Goal: Feedback & Contribution: Submit feedback/report problem

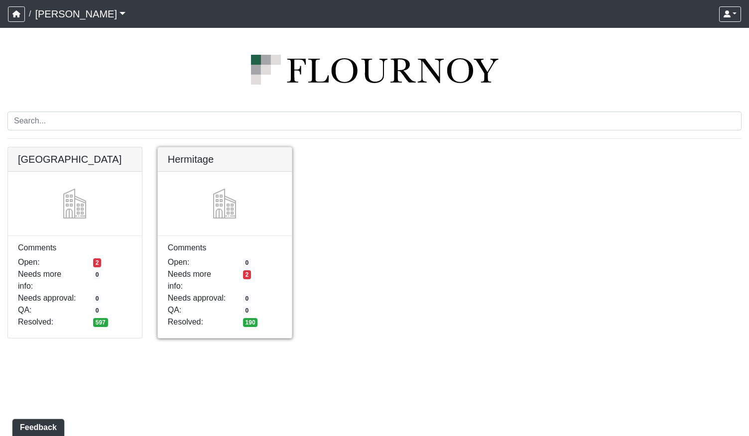
click at [228, 147] on link at bounding box center [225, 147] width 134 height 0
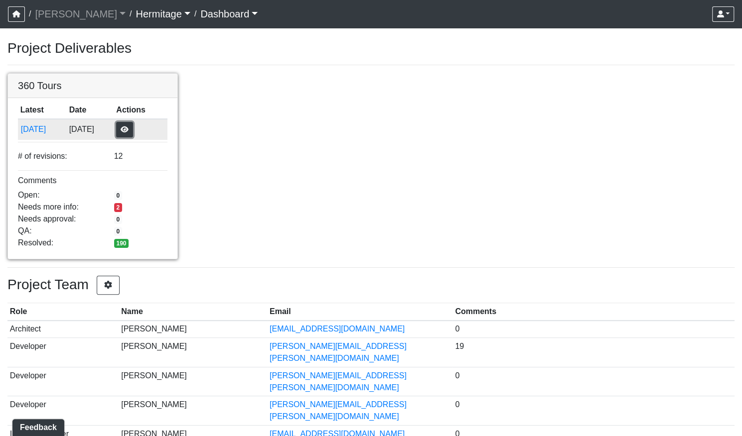
click at [133, 130] on button "button" at bounding box center [124, 129] width 17 height 15
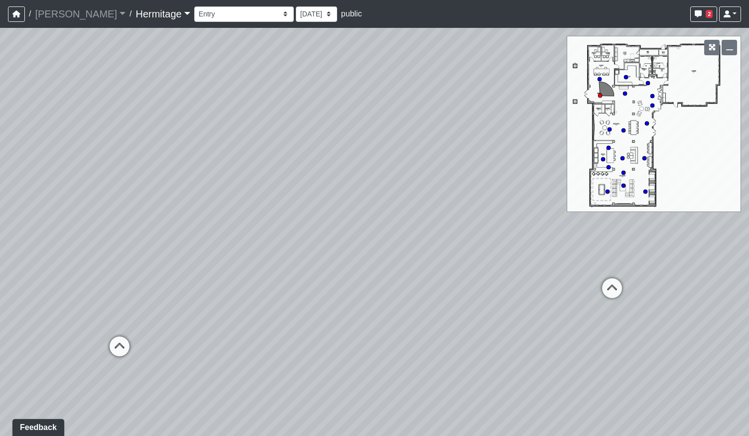
drag, startPoint x: 125, startPoint y: 254, endPoint x: 532, endPoint y: 209, distance: 409.4
click at [511, 209] on div "Loading... Leasing Desk Loading... Hallway" at bounding box center [374, 232] width 749 height 408
drag, startPoint x: 542, startPoint y: 255, endPoint x: 281, endPoint y: 280, distance: 262.1
click at [280, 283] on div "Loading... Leasing Desk Loading... Hallway" at bounding box center [374, 232] width 749 height 408
drag, startPoint x: 444, startPoint y: 257, endPoint x: 164, endPoint y: 250, distance: 280.0
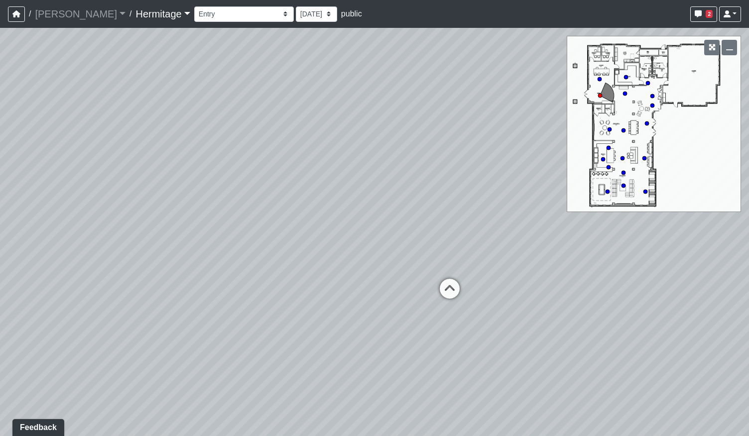
click at [164, 250] on div "Loading... Leasing Desk Loading... Hallway" at bounding box center [374, 232] width 749 height 408
click at [324, 270] on icon at bounding box center [321, 277] width 30 height 30
click at [234, 258] on div "Loading... Leasing Desk Loading... Hallway Loading... Entry Loading... Coworkin…" at bounding box center [374, 232] width 749 height 408
drag, startPoint x: 114, startPoint y: 269, endPoint x: 513, endPoint y: 224, distance: 402.0
click at [513, 224] on div "Loading... Leasing Desk Loading... Hallway Loading... Entry Loading... Coworkin…" at bounding box center [374, 232] width 749 height 408
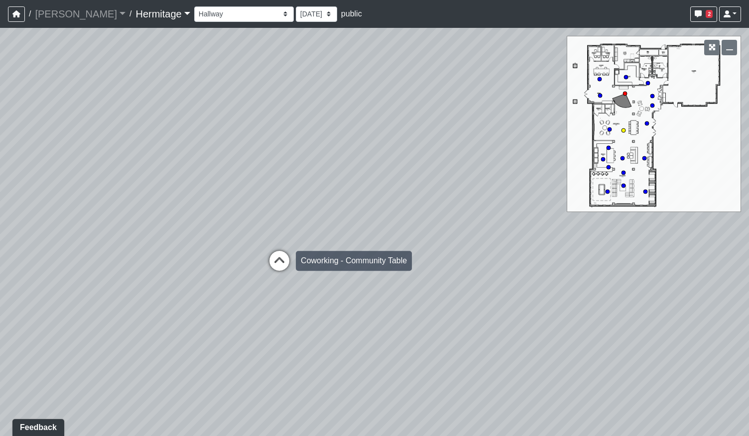
click at [278, 262] on icon at bounding box center [279, 266] width 30 height 30
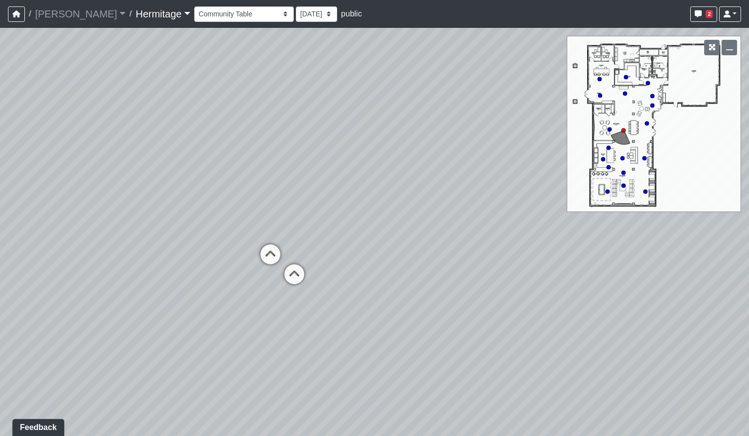
drag, startPoint x: 213, startPoint y: 292, endPoint x: 367, endPoint y: 293, distance: 154.4
click at [367, 293] on div "Loading... Leasing Desk Loading... Hallway Loading... Entry Loading... Coworkin…" at bounding box center [374, 232] width 749 height 408
drag, startPoint x: 334, startPoint y: 257, endPoint x: 469, endPoint y: 234, distance: 137.1
click at [469, 234] on div "Loading... Leasing Desk Loading... Hallway Loading... Entry Loading... Coworkin…" at bounding box center [374, 232] width 749 height 408
drag, startPoint x: 488, startPoint y: 271, endPoint x: 347, endPoint y: 284, distance: 141.5
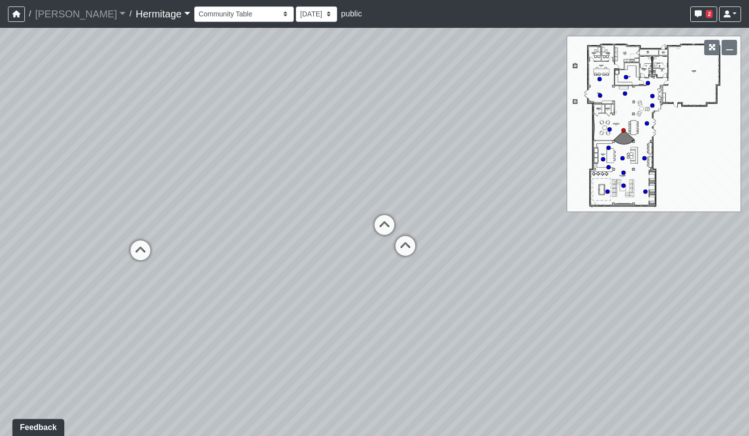
click at [280, 282] on div "Loading... Leasing Desk Loading... Hallway Loading... Entry Loading... Coworkin…" at bounding box center [374, 232] width 749 height 408
drag, startPoint x: 473, startPoint y: 290, endPoint x: 398, endPoint y: 285, distance: 75.4
click at [404, 288] on div "Loading... Leasing Desk Loading... Hallway Loading... Entry Loading... Coworkin…" at bounding box center [374, 232] width 749 height 408
drag, startPoint x: 327, startPoint y: 258, endPoint x: 172, endPoint y: 295, distance: 159.2
click at [172, 295] on div "Loading... Leasing Desk Loading... Hallway Loading... Entry Loading... Coworkin…" at bounding box center [374, 232] width 749 height 408
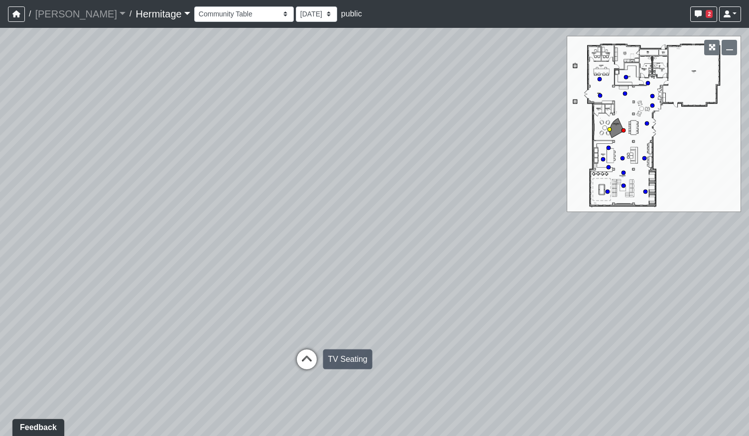
click at [313, 358] on icon at bounding box center [307, 365] width 30 height 30
drag, startPoint x: 565, startPoint y: 309, endPoint x: 252, endPoint y: 316, distance: 313.8
click at [247, 319] on div "Loading... Leasing Desk Loading... Hallway Loading... Entry Loading... Coworkin…" at bounding box center [374, 232] width 749 height 408
drag, startPoint x: 541, startPoint y: 339, endPoint x: 408, endPoint y: 270, distance: 149.5
click at [408, 270] on div "Loading... Leasing Desk Loading... Hallway Loading... Entry Loading... Coworkin…" at bounding box center [374, 232] width 749 height 408
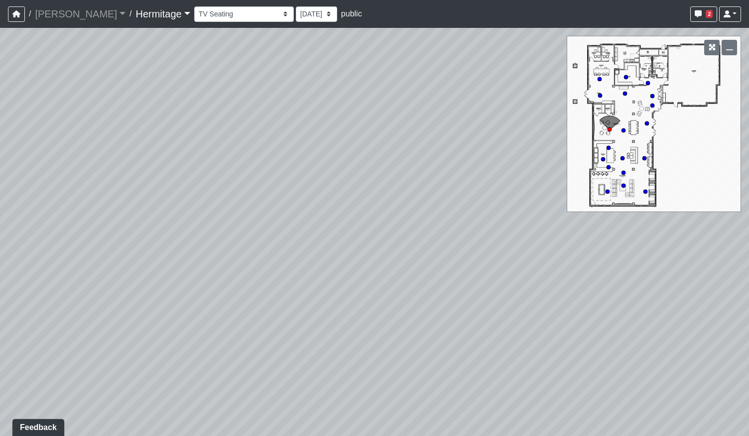
drag, startPoint x: 189, startPoint y: 316, endPoint x: 357, endPoint y: 328, distance: 167.7
click at [367, 328] on div "Loading... Leasing Desk Loading... Hallway Loading... Entry Loading... Coworkin…" at bounding box center [374, 232] width 749 height 408
drag, startPoint x: 502, startPoint y: 321, endPoint x: 301, endPoint y: 317, distance: 201.2
click at [301, 317] on div "Loading... Leasing Desk Loading... Hallway Loading... Entry Loading... Coworkin…" at bounding box center [374, 232] width 749 height 408
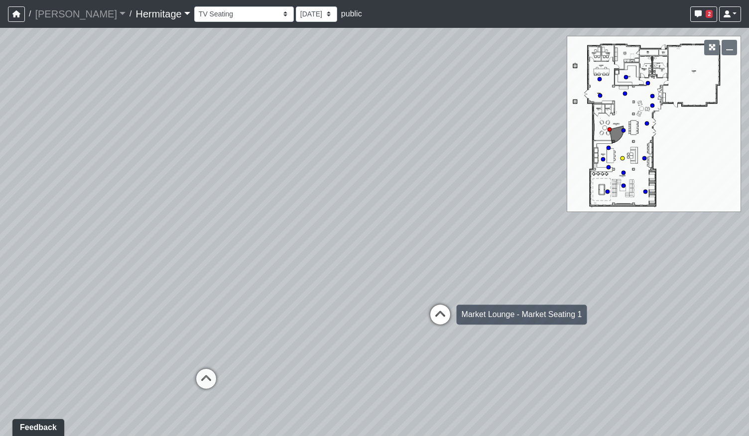
click at [437, 317] on icon at bounding box center [440, 320] width 30 height 30
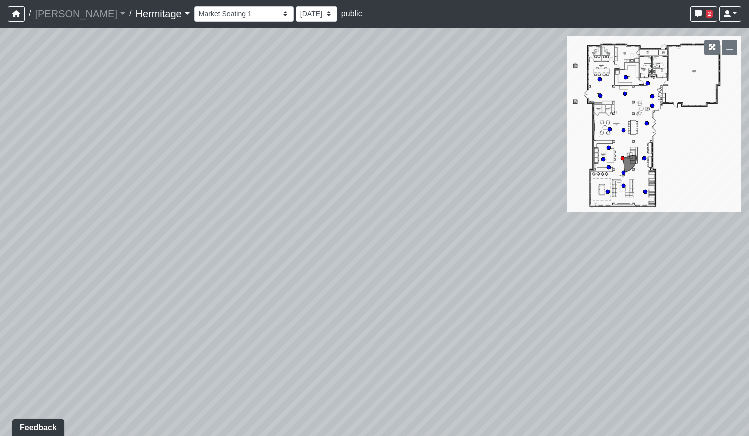
drag, startPoint x: 509, startPoint y: 309, endPoint x: 236, endPoint y: 287, distance: 273.8
click at [237, 290] on div "Loading... Leasing Desk Loading... Hallway Loading... Entry Loading... Coworkin…" at bounding box center [374, 232] width 749 height 408
drag, startPoint x: 570, startPoint y: 346, endPoint x: 475, endPoint y: 339, distance: 94.8
click at [475, 339] on div "Loading... Leasing Desk Loading... Hallway Loading... Entry Loading... Coworkin…" at bounding box center [374, 232] width 749 height 408
click at [553, 349] on icon at bounding box center [552, 355] width 30 height 30
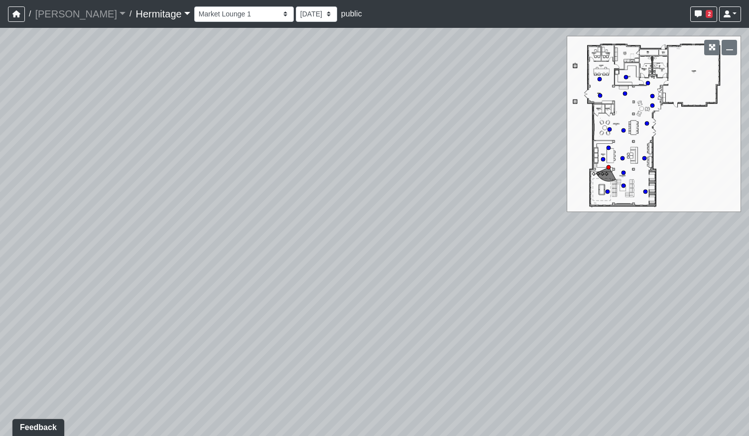
drag, startPoint x: 591, startPoint y: 326, endPoint x: 275, endPoint y: 331, distance: 315.8
click at [275, 332] on div "Loading... Leasing Desk Loading... Hallway Loading... Entry Loading... Coworkin…" at bounding box center [374, 232] width 749 height 408
drag, startPoint x: 509, startPoint y: 304, endPoint x: 283, endPoint y: 300, distance: 226.6
click at [286, 302] on div "Loading... Leasing Desk Loading... Hallway Loading... Entry Loading... Coworkin…" at bounding box center [374, 232] width 749 height 408
drag, startPoint x: 162, startPoint y: 306, endPoint x: 482, endPoint y: 297, distance: 319.9
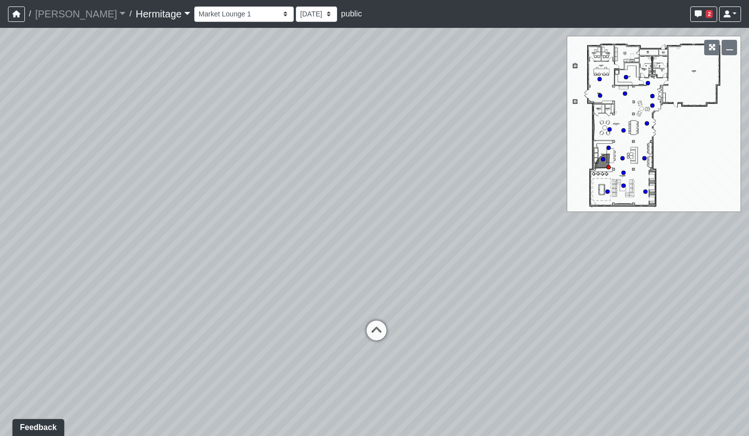
click at [482, 297] on div "Loading... Leasing Desk Loading... Hallway Loading... Entry Loading... Coworkin…" at bounding box center [374, 232] width 749 height 408
drag, startPoint x: 214, startPoint y: 311, endPoint x: 276, endPoint y: 302, distance: 62.3
click at [283, 304] on div "Loading... Leasing Desk Loading... Hallway Loading... Entry Loading... Coworkin…" at bounding box center [374, 232] width 749 height 408
drag, startPoint x: 237, startPoint y: 288, endPoint x: 660, endPoint y: 302, distance: 423.5
click at [637, 303] on div "Loading... Leasing Desk Loading... Hallway Loading... Entry Loading... Coworkin…" at bounding box center [374, 232] width 749 height 408
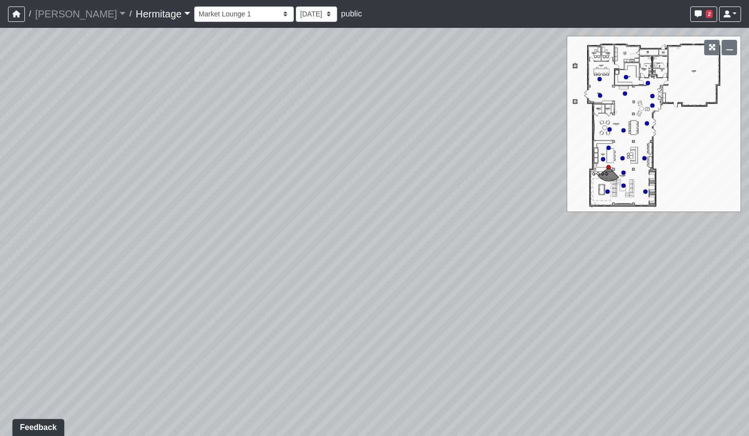
drag, startPoint x: 334, startPoint y: 290, endPoint x: 536, endPoint y: 301, distance: 202.5
click at [529, 302] on div "Loading... Leasing Desk Loading... Hallway Loading... Entry Loading... Coworkin…" at bounding box center [374, 232] width 749 height 408
click at [398, 294] on icon at bounding box center [401, 297] width 30 height 30
drag, startPoint x: 561, startPoint y: 315, endPoint x: 339, endPoint y: 317, distance: 222.1
click at [339, 317] on div "Loading... Leasing Desk Loading... Hallway Loading... Entry Loading... Coworkin…" at bounding box center [374, 232] width 749 height 408
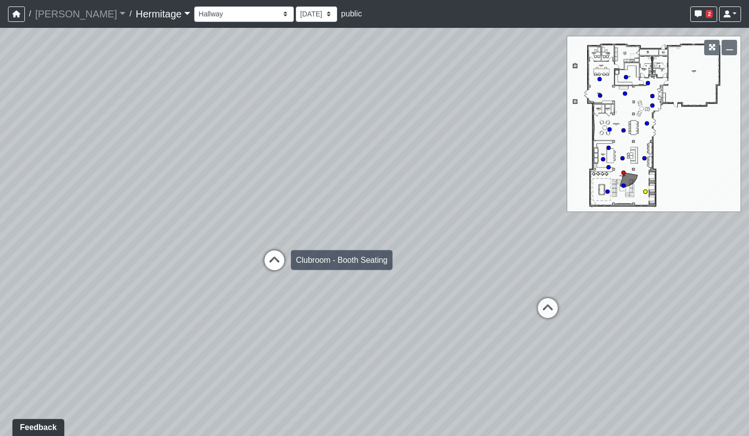
click at [281, 265] on icon at bounding box center [274, 266] width 30 height 30
drag, startPoint x: 685, startPoint y: 311, endPoint x: 189, endPoint y: 291, distance: 496.5
click at [200, 291] on div "Loading... Leasing Desk Loading... Hallway Loading... Entry Loading... Coworkin…" at bounding box center [374, 232] width 749 height 408
drag, startPoint x: 408, startPoint y: 266, endPoint x: 214, endPoint y: 285, distance: 195.2
click at [214, 285] on div "Loading... Leasing Desk Loading... Hallway Loading... Entry Loading... Coworkin…" at bounding box center [374, 232] width 749 height 408
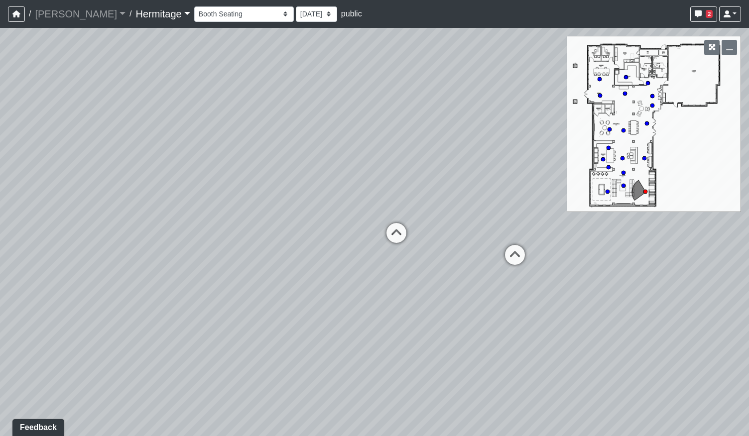
drag, startPoint x: 469, startPoint y: 284, endPoint x: 194, endPoint y: 283, distance: 274.9
click at [191, 285] on div "Loading... Leasing Desk Loading... Hallway Loading... Entry Loading... Coworkin…" at bounding box center [374, 232] width 749 height 408
click at [371, 238] on icon at bounding box center [364, 240] width 30 height 30
drag, startPoint x: 487, startPoint y: 290, endPoint x: 222, endPoint y: 285, distance: 265.0
click at [222, 285] on div "Loading... Leasing Desk Loading... Hallway Loading... Entry Loading... Coworkin…" at bounding box center [374, 232] width 749 height 408
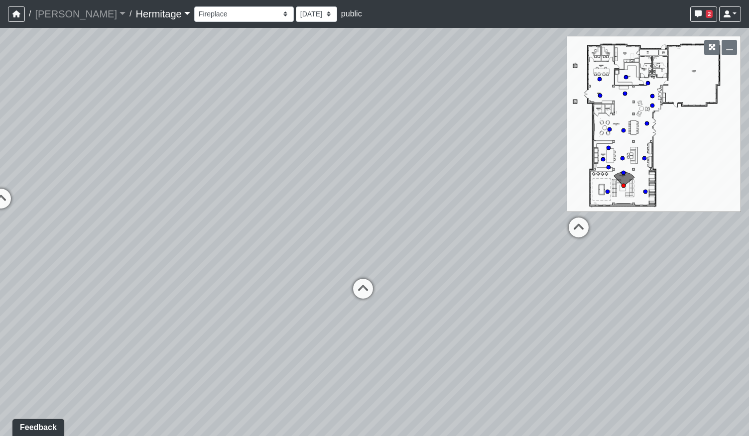
drag, startPoint x: 271, startPoint y: 191, endPoint x: 338, endPoint y: 218, distance: 71.7
click at [338, 218] on div "Loading... Leasing Desk Loading... Hallway Loading... Entry Loading... Coworkin…" at bounding box center [374, 232] width 749 height 408
drag, startPoint x: 579, startPoint y: 327, endPoint x: 222, endPoint y: 314, distance: 356.8
click at [222, 314] on div "Loading... Leasing Desk Loading... Hallway Loading... Entry Loading... Coworkin…" at bounding box center [374, 232] width 749 height 408
click at [652, 97] on circle at bounding box center [652, 96] width 4 height 4
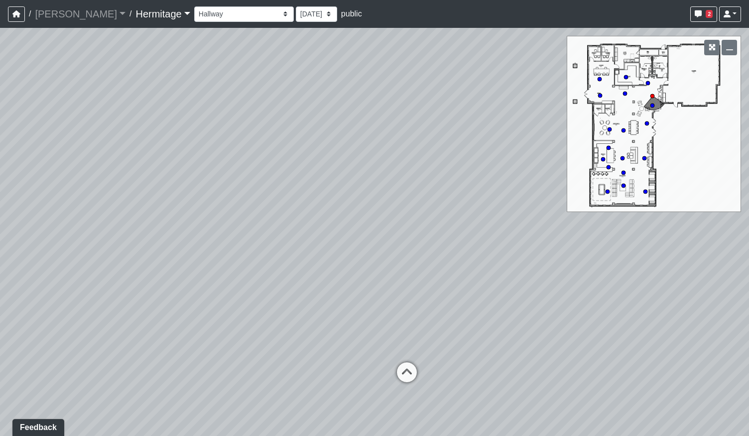
drag, startPoint x: 252, startPoint y: 302, endPoint x: 575, endPoint y: 280, distance: 323.5
click at [578, 282] on div "Loading... Leasing Desk Loading... Hallway Loading... Entry Loading... Coworkin…" at bounding box center [374, 232] width 749 height 408
click at [415, 373] on icon at bounding box center [419, 378] width 30 height 30
drag, startPoint x: 316, startPoint y: 296, endPoint x: 554, endPoint y: 290, distance: 238.6
click at [570, 295] on div "Loading... Leasing Desk Loading... Hallway Loading... Entry Loading... Coworkin…" at bounding box center [374, 232] width 749 height 408
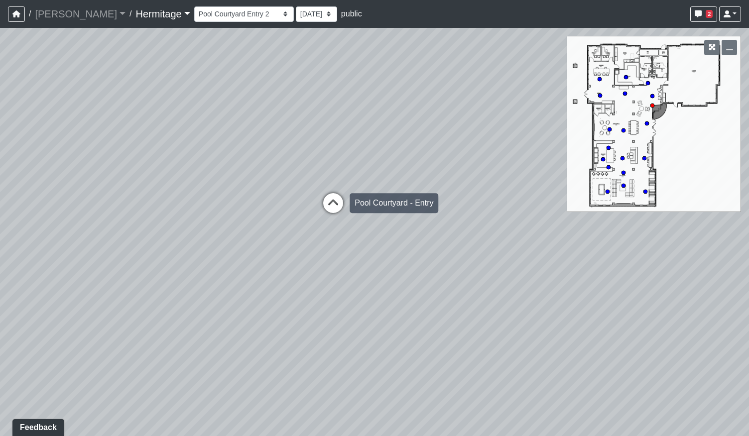
click at [336, 207] on icon at bounding box center [333, 208] width 30 height 30
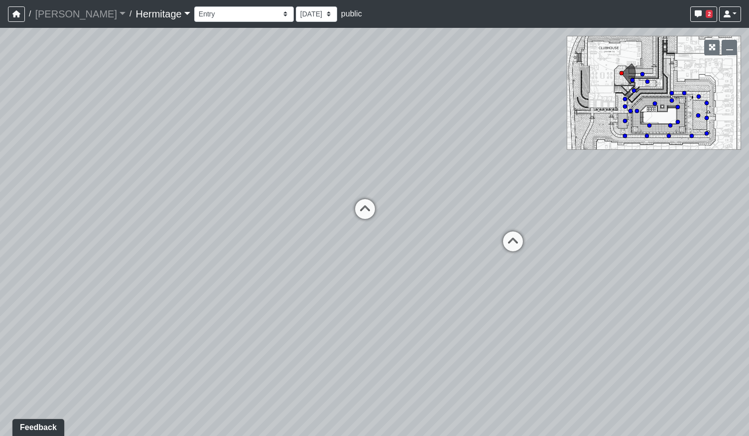
drag, startPoint x: 263, startPoint y: 298, endPoint x: 528, endPoint y: 281, distance: 265.5
click at [528, 281] on div "Loading... Leasing Desk Loading... Hallway Loading... Entry Loading... Coworkin…" at bounding box center [374, 232] width 749 height 408
drag, startPoint x: 588, startPoint y: 274, endPoint x: 266, endPoint y: 295, distance: 321.9
click at [266, 295] on div "Loading... Leasing Desk Loading... Hallway Loading... Entry Loading... Coworkin…" at bounding box center [374, 232] width 749 height 408
click at [286, 258] on icon at bounding box center [285, 260] width 30 height 30
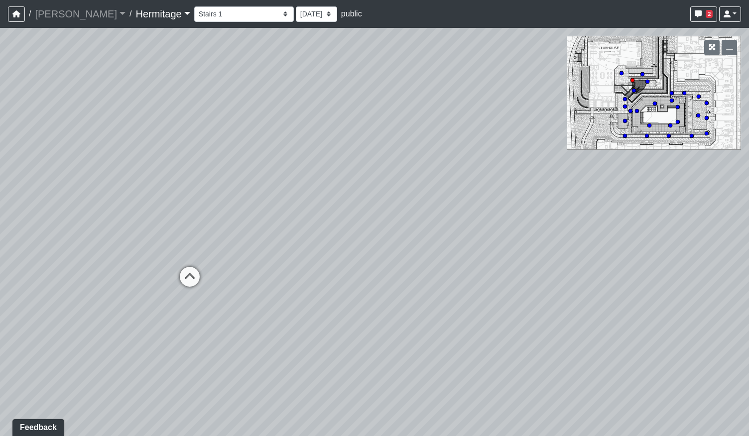
drag, startPoint x: 115, startPoint y: 316, endPoint x: 500, endPoint y: 281, distance: 386.5
click at [488, 283] on div "Loading... Leasing Desk Loading... Hallway Loading... Entry Loading... Coworkin…" at bounding box center [374, 232] width 749 height 408
drag, startPoint x: 384, startPoint y: 269, endPoint x: 606, endPoint y: 311, distance: 225.1
click at [606, 311] on div "Loading... Leasing Desk Loading... Hallway Loading... Entry Loading... Coworkin…" at bounding box center [374, 232] width 749 height 408
drag, startPoint x: 308, startPoint y: 307, endPoint x: 358, endPoint y: 309, distance: 49.8
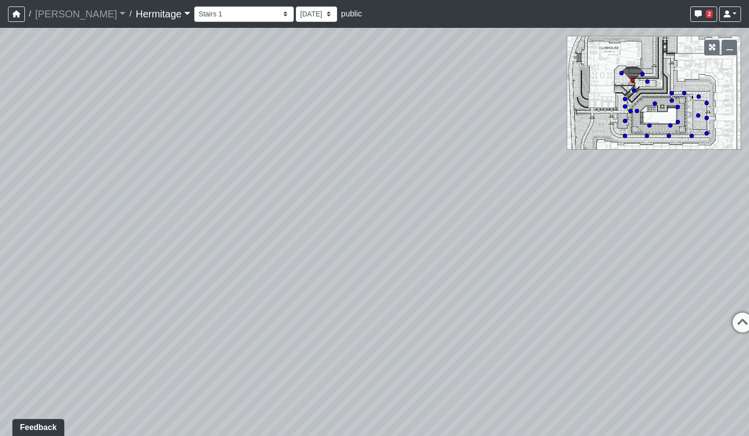
click at [358, 309] on div "Loading... Leasing Desk Loading... Hallway Loading... Entry Loading... Coworkin…" at bounding box center [374, 232] width 749 height 408
drag, startPoint x: 144, startPoint y: 302, endPoint x: 496, endPoint y: 287, distance: 351.9
click at [496, 287] on div "Loading... Leasing Desk Loading... Hallway Loading... Entry Loading... Coworkin…" at bounding box center [374, 232] width 749 height 408
drag, startPoint x: 202, startPoint y: 325, endPoint x: 439, endPoint y: 304, distance: 237.4
click at [437, 305] on div "Loading... Leasing Desk Loading... Hallway Loading... Entry Loading... Coworkin…" at bounding box center [374, 232] width 749 height 408
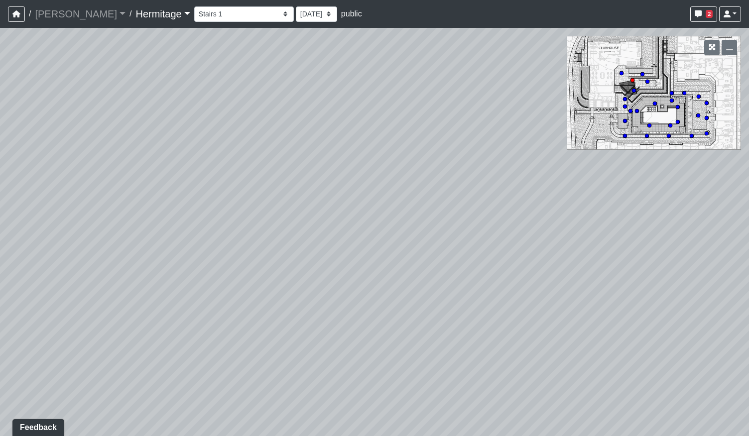
drag, startPoint x: 295, startPoint y: 304, endPoint x: 580, endPoint y: 304, distance: 285.4
click at [580, 304] on div "Loading... Leasing Desk Loading... Hallway Loading... Entry Loading... Coworkin…" at bounding box center [374, 232] width 749 height 408
drag, startPoint x: 311, startPoint y: 282, endPoint x: 590, endPoint y: 307, distance: 280.0
click at [590, 307] on div "Loading... Leasing Desk Loading... Hallway Loading... Entry Loading... Coworkin…" at bounding box center [374, 232] width 749 height 408
click at [706, 133] on circle at bounding box center [707, 133] width 4 height 4
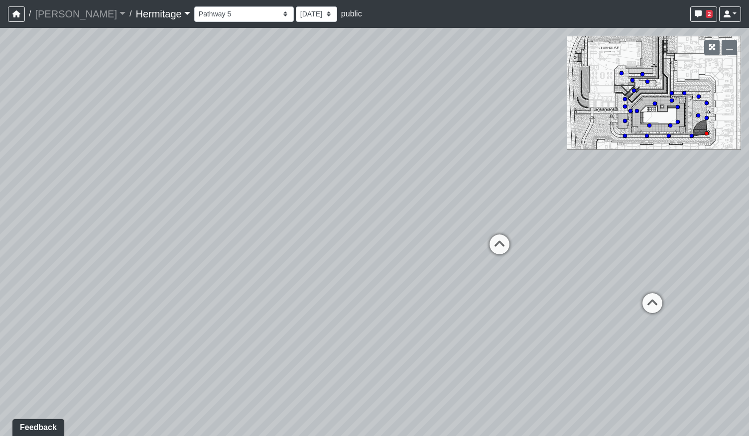
drag, startPoint x: 620, startPoint y: 306, endPoint x: 305, endPoint y: 318, distance: 315.5
click at [305, 318] on div "Loading... Leasing Desk Loading... Hallway Loading... Entry Loading... Coworkin…" at bounding box center [374, 232] width 749 height 408
drag, startPoint x: 539, startPoint y: 273, endPoint x: 371, endPoint y: 292, distance: 169.3
click at [384, 304] on div "Loading... Leasing Desk Loading... Hallway Loading... Entry Loading... Coworkin…" at bounding box center [374, 232] width 749 height 408
click at [448, 302] on icon at bounding box center [443, 305] width 30 height 30
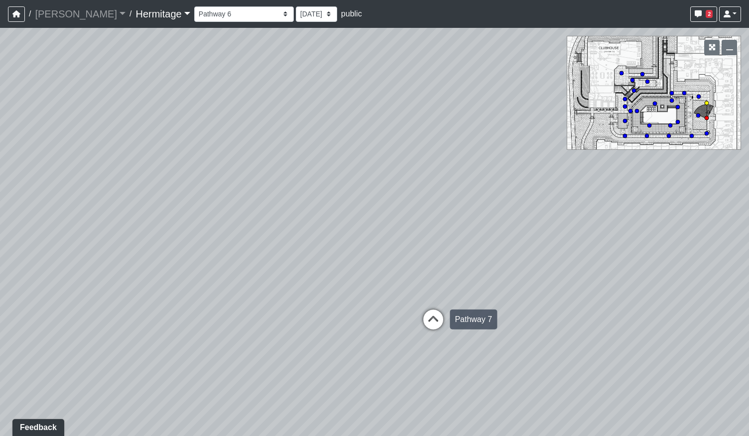
click at [438, 311] on icon at bounding box center [433, 325] width 30 height 30
drag, startPoint x: 173, startPoint y: 335, endPoint x: 389, endPoint y: 320, distance: 216.6
click at [360, 320] on div "Loading... Leasing Desk Loading... Hallway Loading... Entry Loading... Coworkin…" at bounding box center [374, 232] width 749 height 408
click at [474, 319] on icon at bounding box center [480, 319] width 30 height 30
drag, startPoint x: 310, startPoint y: 300, endPoint x: 529, endPoint y: 294, distance: 219.2
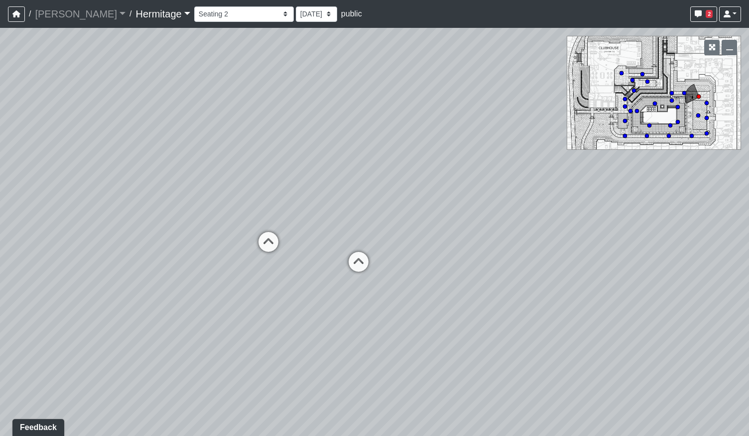
click at [529, 294] on div "Loading... Leasing Desk Loading... Hallway Loading... Entry Loading... Coworkin…" at bounding box center [374, 232] width 749 height 408
click at [406, 264] on icon at bounding box center [406, 268] width 30 height 30
drag, startPoint x: 167, startPoint y: 296, endPoint x: 433, endPoint y: 313, distance: 266.5
click at [433, 313] on div "Loading... Leasing Desk Loading... Hallway Loading... Entry Loading... Coworkin…" at bounding box center [374, 232] width 749 height 408
drag, startPoint x: 137, startPoint y: 353, endPoint x: 440, endPoint y: 327, distance: 303.9
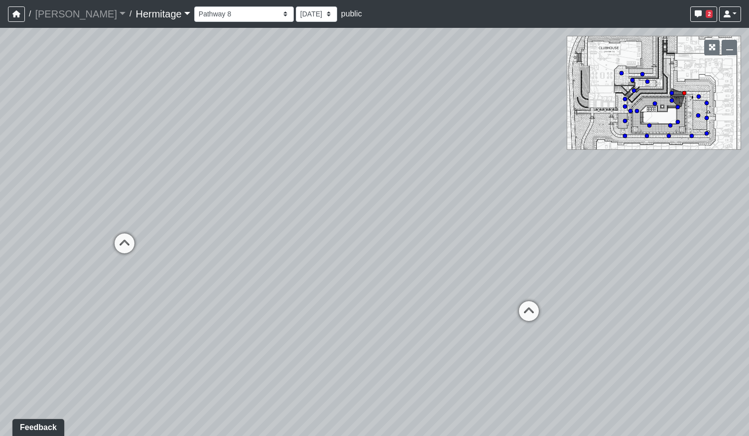
click at [425, 330] on div "Loading... Leasing Desk Loading... Hallway Loading... Entry Loading... Coworkin…" at bounding box center [374, 232] width 749 height 408
drag, startPoint x: 221, startPoint y: 332, endPoint x: 380, endPoint y: 334, distance: 159.4
click at [395, 318] on div "Loading... Leasing Desk Loading... Hallway Loading... Entry Loading... Coworkin…" at bounding box center [374, 232] width 749 height 408
drag, startPoint x: 206, startPoint y: 279, endPoint x: 557, endPoint y: 315, distance: 353.0
click at [557, 315] on div "Loading... Leasing Desk Loading... Hallway Loading... Entry Loading... Coworkin…" at bounding box center [374, 232] width 749 height 408
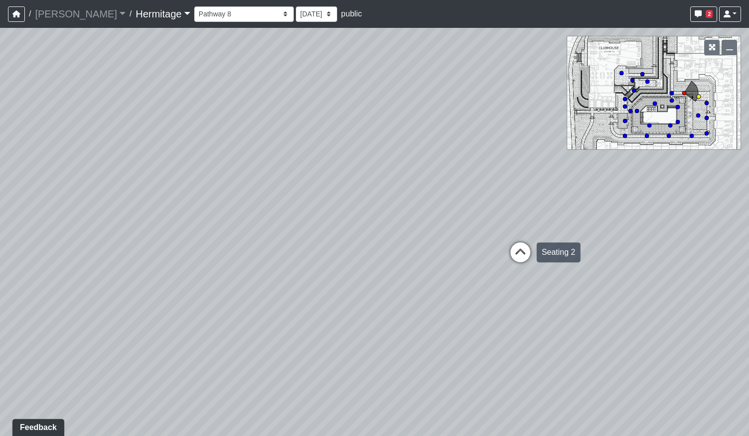
click at [525, 254] on icon at bounding box center [521, 258] width 30 height 30
drag, startPoint x: 407, startPoint y: 323, endPoint x: 497, endPoint y: 306, distance: 91.2
click at [497, 307] on div "Loading... Leasing Desk Loading... Hallway Loading... Entry Loading... Coworkin…" at bounding box center [374, 232] width 749 height 408
drag, startPoint x: 176, startPoint y: 314, endPoint x: 578, endPoint y: 350, distance: 403.0
click at [578, 350] on div "Loading... Leasing Desk Loading... Hallway Loading... Entry Loading... Coworkin…" at bounding box center [374, 232] width 749 height 408
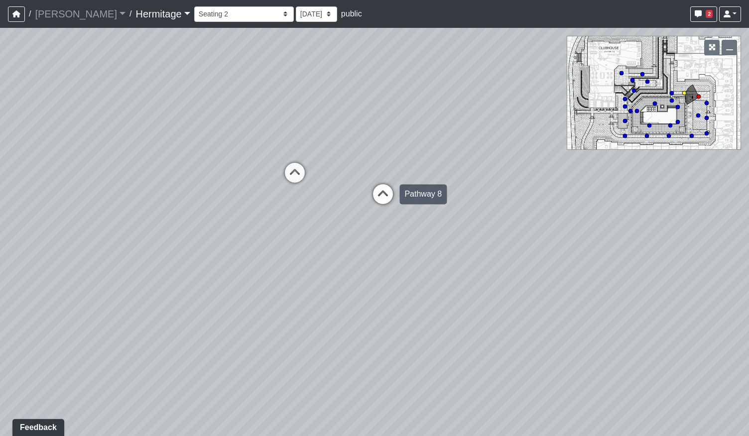
click at [382, 200] on icon at bounding box center [383, 199] width 30 height 30
drag, startPoint x: 289, startPoint y: 291, endPoint x: 600, endPoint y: 273, distance: 311.8
click at [598, 270] on div "Loading... Leasing Desk Loading... Hallway Loading... Entry Loading... Coworkin…" at bounding box center [374, 232] width 749 height 408
drag, startPoint x: 286, startPoint y: 306, endPoint x: 553, endPoint y: 414, distance: 288.3
click at [553, 414] on div "Loading... Leasing Desk Loading... Hallway Loading... Entry Loading... Coworkin…" at bounding box center [374, 232] width 749 height 408
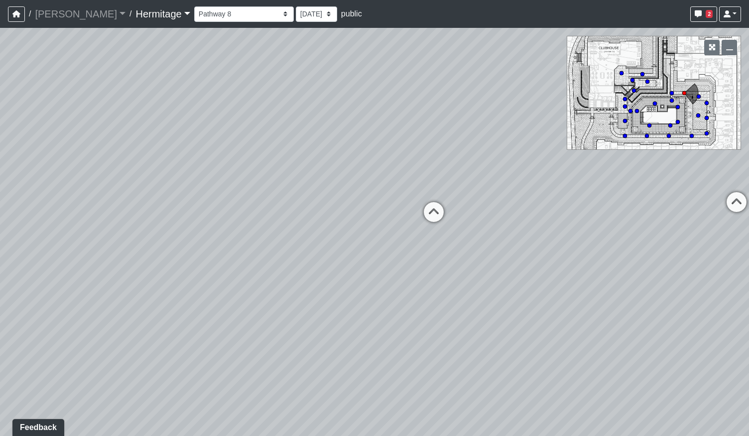
drag, startPoint x: 302, startPoint y: 334, endPoint x: 474, endPoint y: 318, distance: 172.6
click at [474, 318] on div "Loading... Leasing Desk Loading... Hallway Loading... Entry Loading... Coworkin…" at bounding box center [374, 232] width 749 height 408
drag, startPoint x: 244, startPoint y: 315, endPoint x: 538, endPoint y: 306, distance: 294.5
click at [538, 306] on div "Loading... Leasing Desk Loading... Hallway Loading... Entry Loading... Coworkin…" at bounding box center [374, 232] width 749 height 408
drag, startPoint x: 309, startPoint y: 283, endPoint x: 497, endPoint y: 423, distance: 233.9
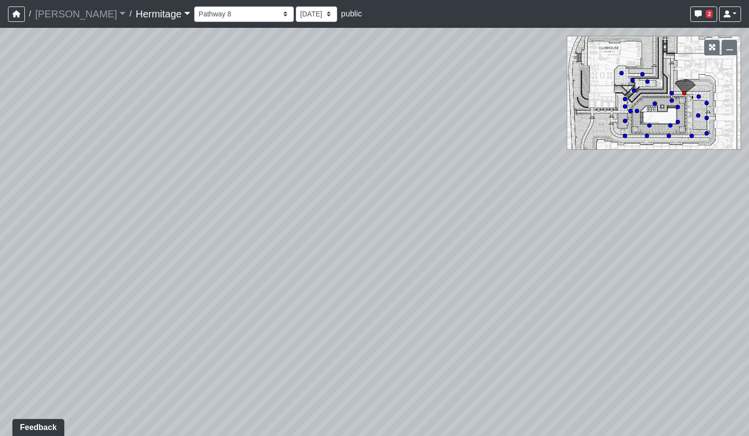
click at [495, 436] on html "/ Flournoy Flournoy Loading... / Hermitage Hermitage Loading... Hermitage Hermi…" at bounding box center [374, 218] width 749 height 436
drag, startPoint x: 509, startPoint y: 348, endPoint x: 513, endPoint y: 376, distance: 27.7
click at [513, 376] on div "Loading... Leasing Desk Loading... Hallway Loading... Entry Loading... Coworkin…" at bounding box center [374, 232] width 749 height 408
drag, startPoint x: 416, startPoint y: 365, endPoint x: 237, endPoint y: 246, distance: 215.5
click at [237, 246] on div "Loading... Leasing Desk Loading... Hallway Loading... Entry Loading... Coworkin…" at bounding box center [374, 232] width 749 height 408
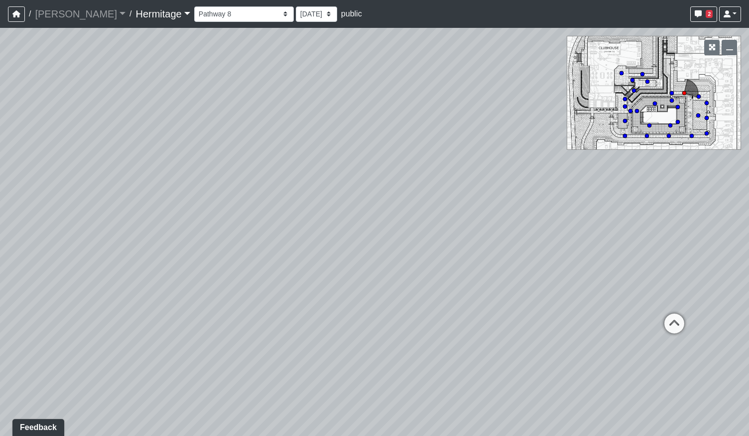
drag, startPoint x: 437, startPoint y: 264, endPoint x: 287, endPoint y: 275, distance: 150.3
click at [288, 275] on div "Loading... Leasing Desk Loading... Hallway Loading... Entry Loading... Coworkin…" at bounding box center [374, 232] width 749 height 408
drag, startPoint x: 518, startPoint y: 276, endPoint x: 212, endPoint y: 279, distance: 306.8
click at [212, 279] on div "Loading... Leasing Desk Loading... Hallway Loading... Entry Loading... Coworkin…" at bounding box center [374, 232] width 749 height 408
drag, startPoint x: 200, startPoint y: 273, endPoint x: 428, endPoint y: 246, distance: 229.8
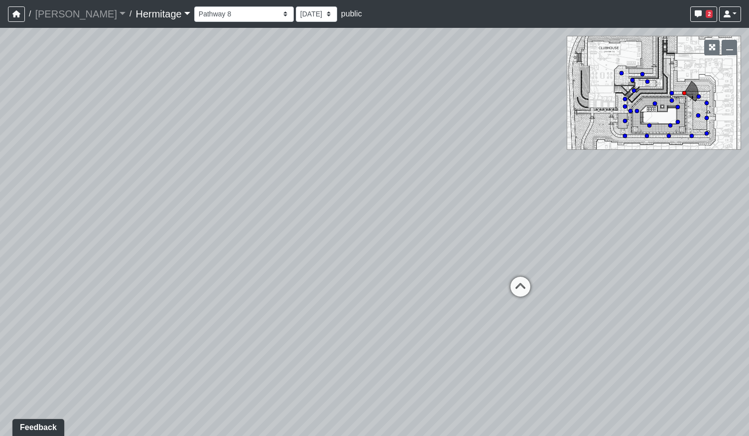
click at [428, 246] on div "Loading... Leasing Desk Loading... Hallway Loading... Entry Loading... Coworkin…" at bounding box center [374, 232] width 749 height 408
drag, startPoint x: 441, startPoint y: 290, endPoint x: 132, endPoint y: 297, distance: 308.9
click at [132, 297] on div "Loading... Leasing Desk Loading... Hallway Loading... Entry Loading... Coworkin…" at bounding box center [374, 232] width 749 height 408
click at [498, 261] on icon at bounding box center [496, 268] width 30 height 30
click at [203, 359] on icon at bounding box center [209, 359] width 30 height 30
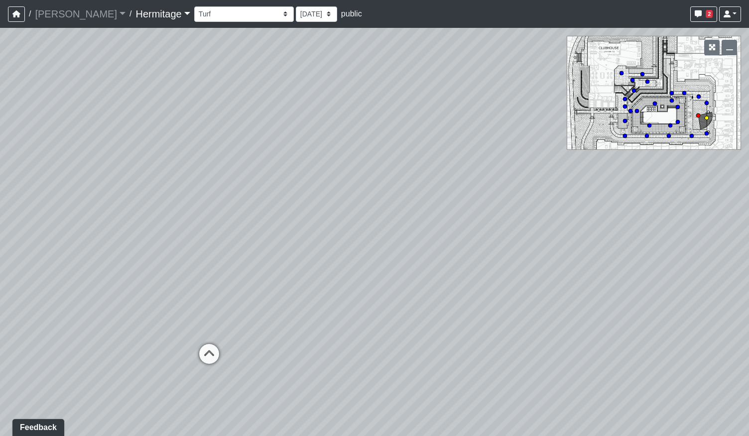
select select "3r3inL3vKC6VgXqCSCw1qD"
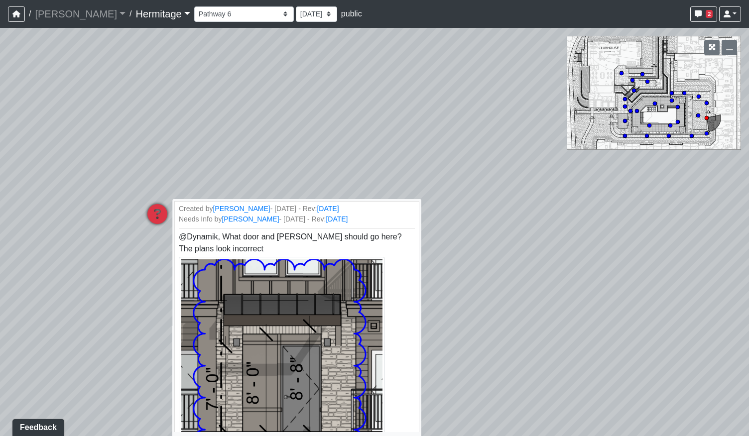
click at [157, 224] on icon at bounding box center [157, 219] width 30 height 30
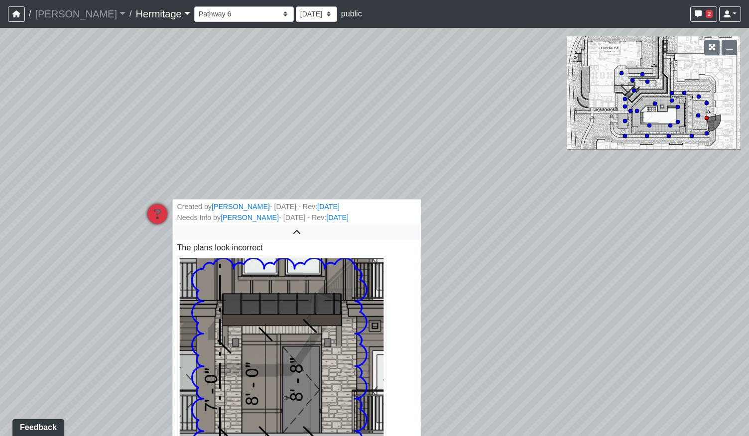
scroll to position [26, 0]
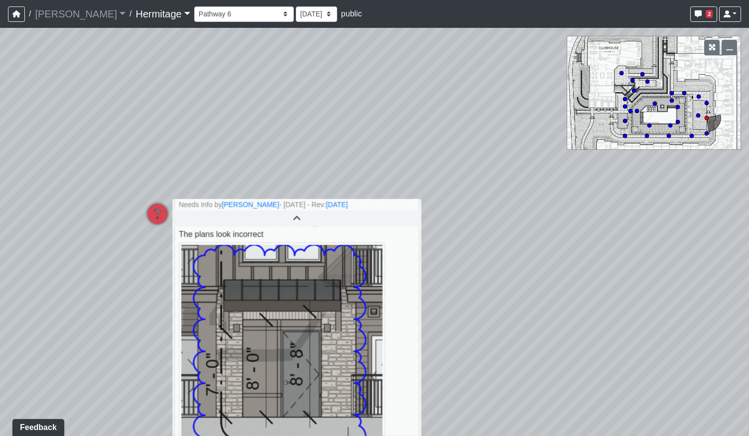
click at [163, 328] on div "Loading... Leasing Desk Loading... Hallway Loading... Entry Loading... Coworkin…" at bounding box center [374, 232] width 749 height 408
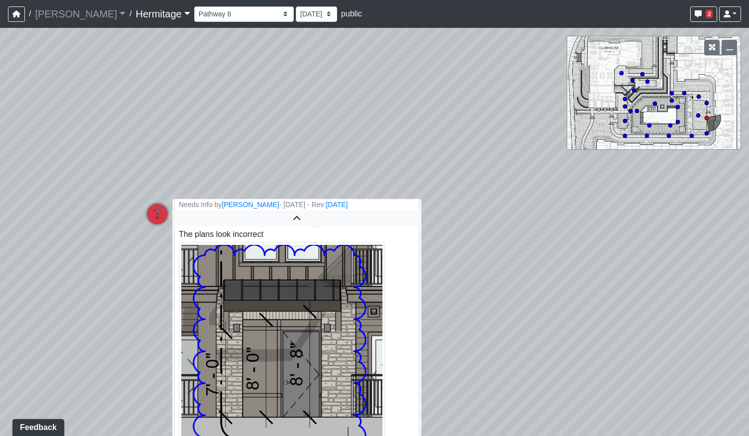
click at [154, 215] on icon at bounding box center [157, 219] width 30 height 30
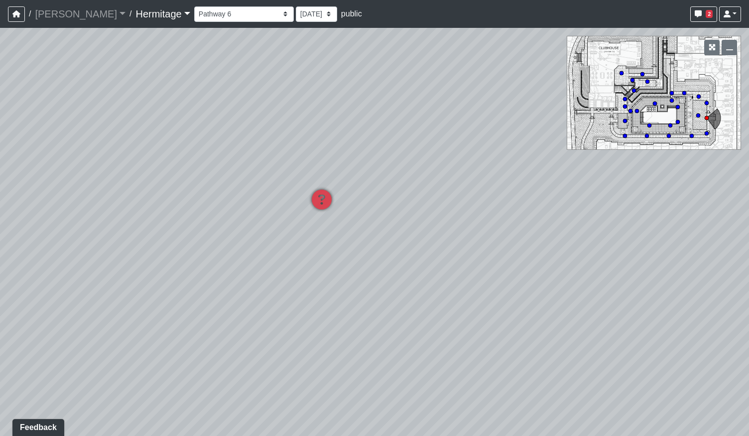
drag, startPoint x: 189, startPoint y: 337, endPoint x: 381, endPoint y: 314, distance: 193.6
click at [381, 315] on div "Loading... Leasing Desk Loading... Hallway Loading... Entry Loading... Coworkin…" at bounding box center [374, 232] width 749 height 408
drag, startPoint x: 300, startPoint y: 327, endPoint x: 335, endPoint y: 227, distance: 105.5
click at [335, 227] on div "Loading... Leasing Desk Loading... Hallway Loading... Entry Loading... Coworkin…" at bounding box center [374, 232] width 749 height 408
drag, startPoint x: 393, startPoint y: 276, endPoint x: 390, endPoint y: 292, distance: 16.7
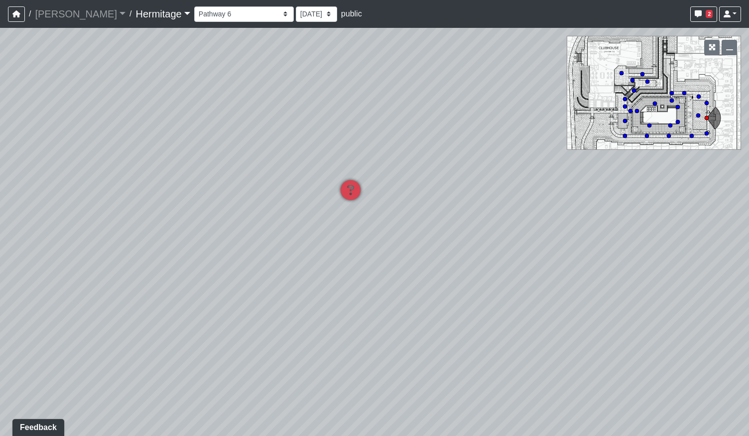
click at [390, 292] on div "Loading... Leasing Desk Loading... Hallway Loading... Entry Loading... Coworkin…" at bounding box center [374, 232] width 749 height 408
click at [404, 325] on span "Add comment" at bounding box center [413, 323] width 49 height 8
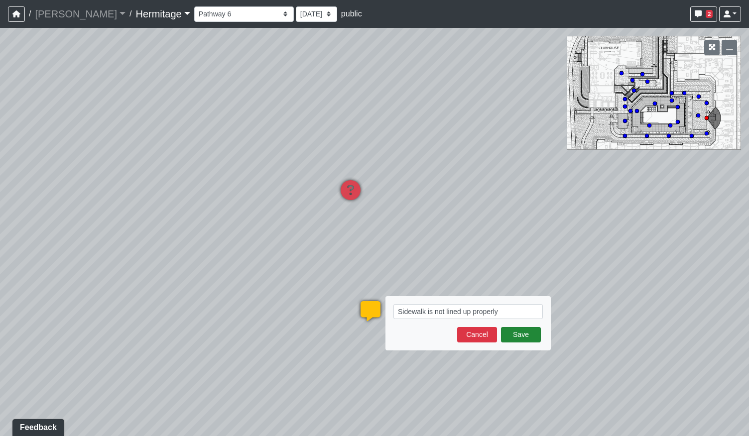
type textarea "Sidewalk is not lined up properly"
click at [519, 335] on button "Save" at bounding box center [521, 334] width 40 height 15
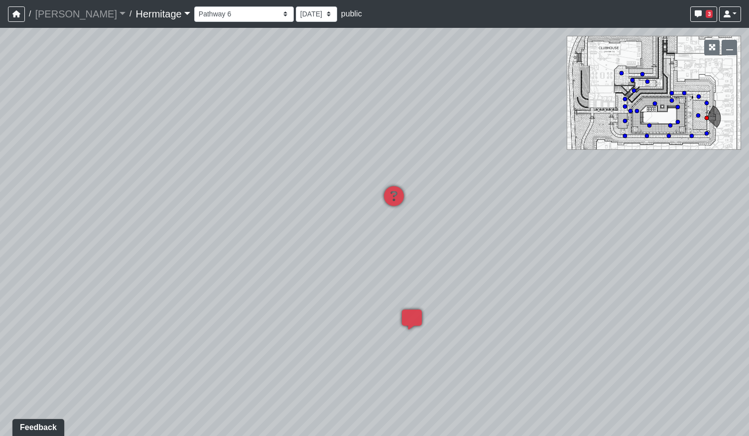
drag, startPoint x: 254, startPoint y: 257, endPoint x: 417, endPoint y: 258, distance: 163.4
click at [467, 258] on div "Loading... Leasing Desk Loading... Hallway Loading... Entry Loading... Coworkin…" at bounding box center [374, 232] width 749 height 408
drag, startPoint x: 295, startPoint y: 249, endPoint x: 300, endPoint y: 249, distance: 5.5
click at [300, 249] on div "Loading... Leasing Desk Loading... Hallway Loading... Entry Loading... Coworkin…" at bounding box center [374, 232] width 749 height 408
click at [625, 322] on icon at bounding box center [632, 327] width 30 height 30
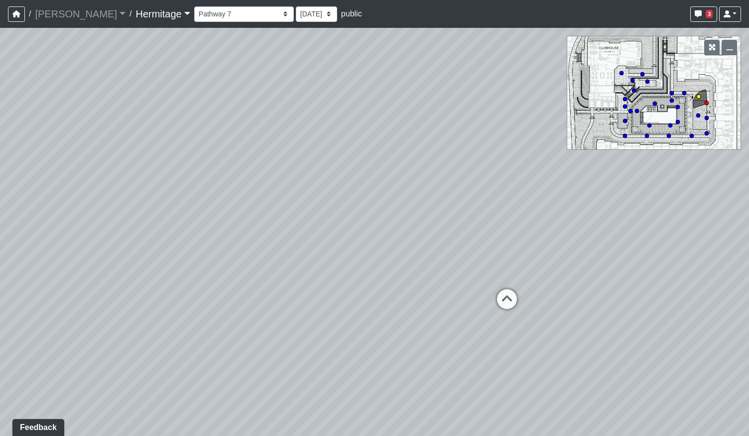
click at [517, 298] on icon at bounding box center [507, 304] width 30 height 30
drag, startPoint x: 364, startPoint y: 281, endPoint x: 503, endPoint y: 287, distance: 139.1
click at [503, 287] on div "Loading... Leasing Desk Loading... Hallway Loading... Entry Loading... Coworkin…" at bounding box center [374, 232] width 749 height 408
click at [472, 264] on icon at bounding box center [464, 268] width 30 height 30
select select "27qvNthPBQMxqnkkCaT1qD"
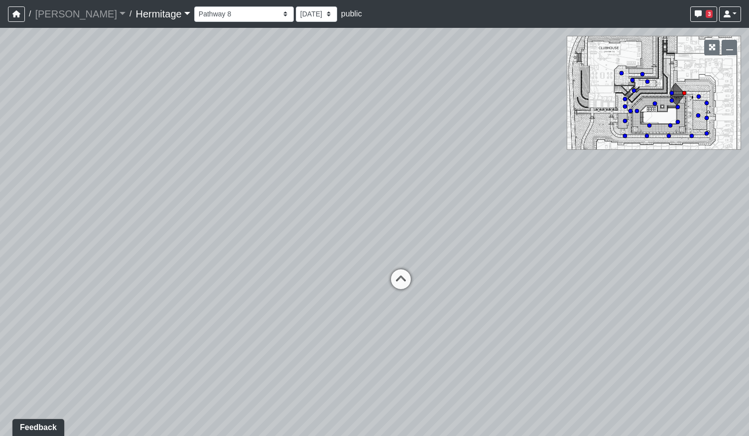
drag, startPoint x: 363, startPoint y: 315, endPoint x: 560, endPoint y: 312, distance: 197.7
click at [560, 312] on div "Loading... Leasing Desk Loading... Hallway Loading... Entry Loading... Coworkin…" at bounding box center [374, 232] width 749 height 408
drag, startPoint x: 302, startPoint y: 319, endPoint x: 508, endPoint y: 310, distance: 206.4
click at [508, 310] on div "Loading... Leasing Desk Loading... Hallway Loading... Entry Loading... Coworkin…" at bounding box center [374, 232] width 749 height 408
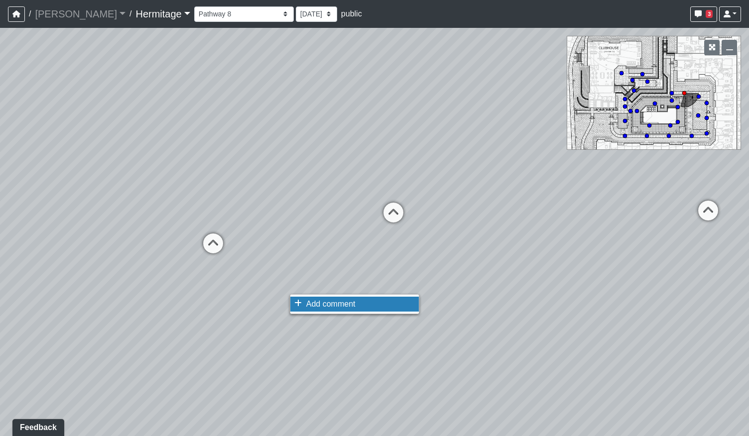
click at [318, 300] on span "Add comment" at bounding box center [330, 304] width 49 height 8
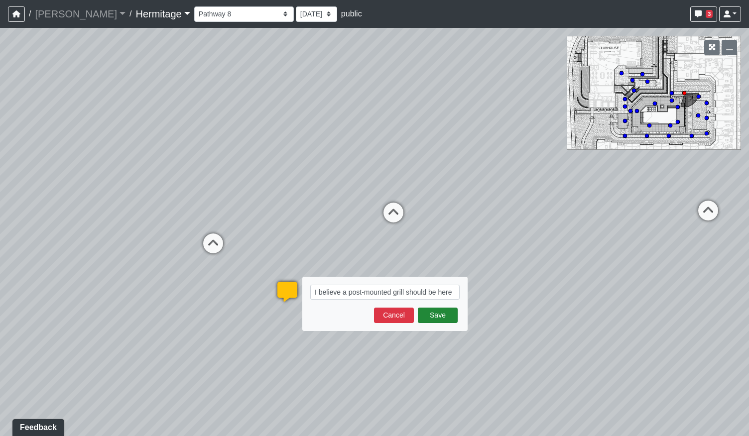
type textarea "I believe a post-mounted grill should be here"
click at [436, 310] on button "Save" at bounding box center [438, 315] width 40 height 15
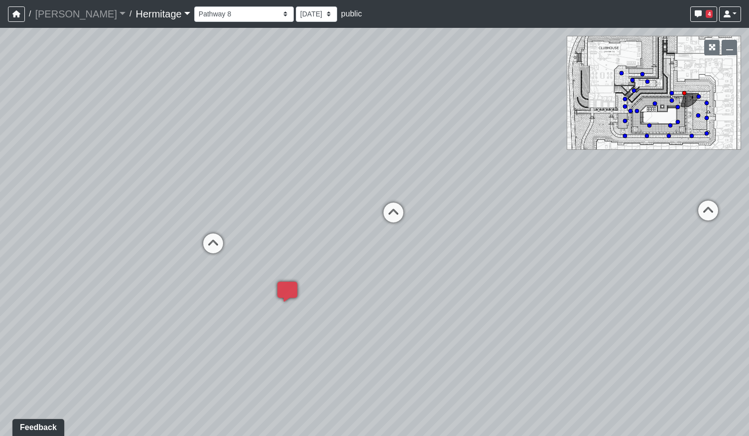
drag, startPoint x: 422, startPoint y: 252, endPoint x: 347, endPoint y: 250, distance: 75.2
click at [378, 252] on div "Loading... Leasing Desk Loading... Hallway Loading... Entry Loading... Coworkin…" at bounding box center [374, 232] width 749 height 408
drag, startPoint x: 203, startPoint y: 242, endPoint x: 531, endPoint y: 238, distance: 328.2
click at [521, 241] on div "Loading... Leasing Desk Loading... Hallway Loading... Entry Loading... Coworkin…" at bounding box center [374, 232] width 749 height 408
click at [419, 223] on icon at bounding box center [425, 225] width 30 height 30
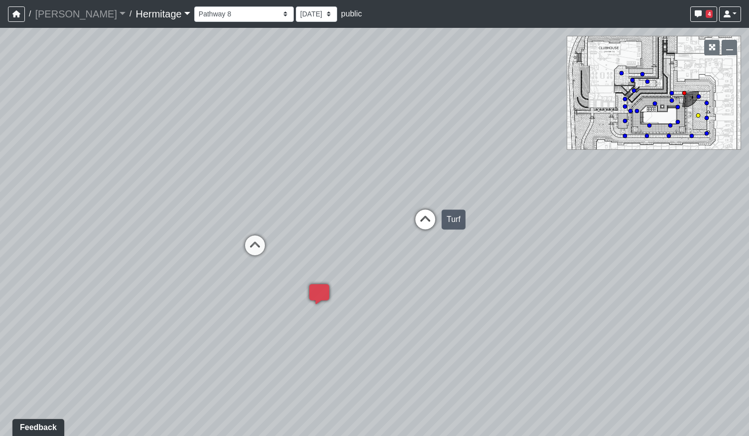
select select "6tnLZ8C3FFieKmHASZF5Tx"
drag, startPoint x: 503, startPoint y: 287, endPoint x: 297, endPoint y: 234, distance: 212.6
click at [265, 245] on div "Loading... Leasing Desk Loading... Hallway Loading... Entry Loading... Coworkin…" at bounding box center [374, 232] width 749 height 408
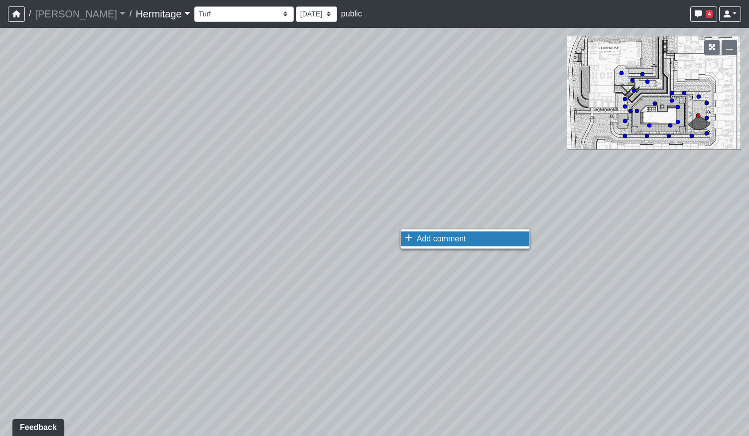
click at [426, 239] on span "Add comment" at bounding box center [441, 239] width 49 height 8
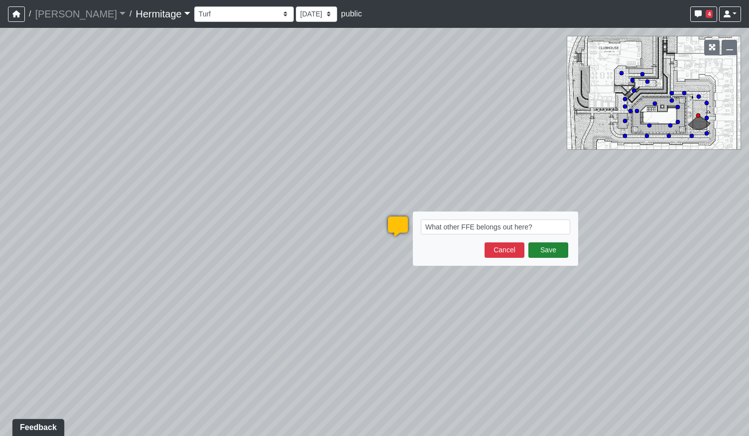
type textarea "What other FFE belongs out here?"
click at [539, 249] on button "Save" at bounding box center [548, 250] width 40 height 15
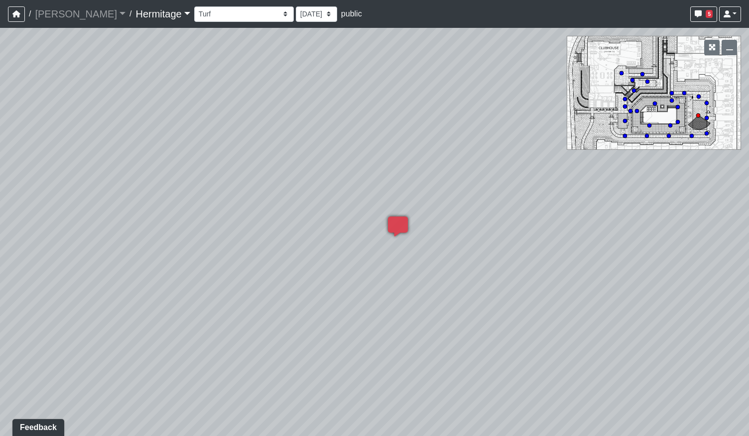
drag, startPoint x: 618, startPoint y: 211, endPoint x: 358, endPoint y: 204, distance: 259.6
click at [392, 208] on div "Loading... Leasing Desk Loading... Hallway Loading... Entry Loading... Coworkin…" at bounding box center [374, 232] width 749 height 408
click at [626, 135] on circle at bounding box center [625, 136] width 4 height 4
drag, startPoint x: 365, startPoint y: 265, endPoint x: 381, endPoint y: 265, distance: 15.4
click at [438, 266] on div "Loading... Leasing Desk Loading... Hallway Loading... Entry Loading... Coworkin…" at bounding box center [374, 232] width 749 height 408
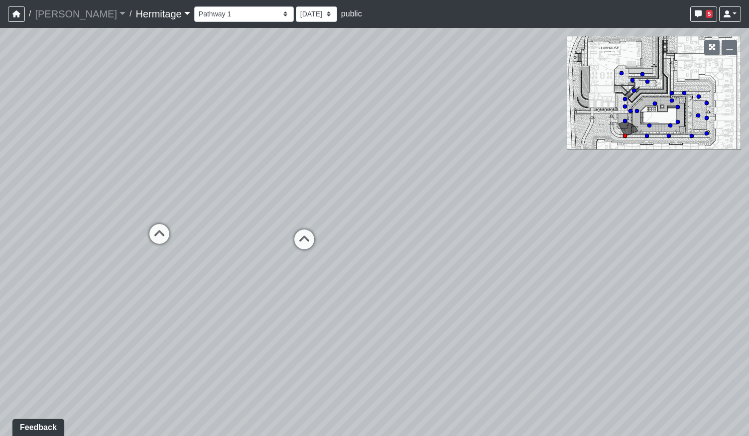
drag, startPoint x: 268, startPoint y: 262, endPoint x: 384, endPoint y: 248, distance: 117.4
click at [384, 248] on div "Loading... Leasing Desk Loading... Hallway Loading... Entry Loading... Coworkin…" at bounding box center [374, 232] width 749 height 408
click at [299, 244] on icon at bounding box center [304, 245] width 30 height 30
drag, startPoint x: 316, startPoint y: 321, endPoint x: 549, endPoint y: 302, distance: 233.4
click at [549, 302] on div "Loading... Leasing Desk Loading... Hallway Loading... Entry Loading... Coworkin…" at bounding box center [374, 232] width 749 height 408
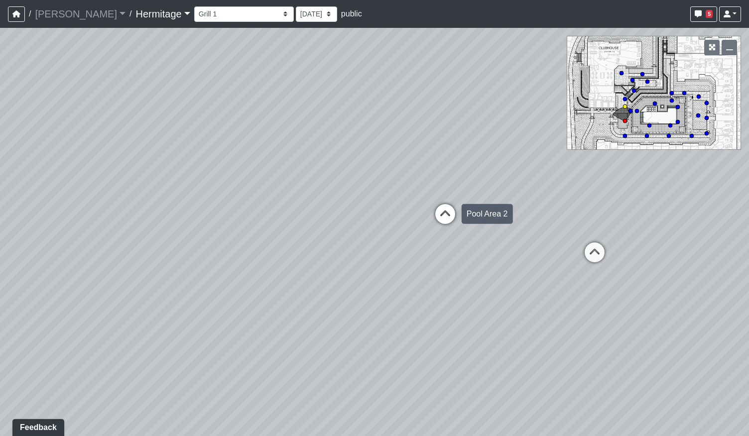
click at [442, 213] on icon at bounding box center [445, 219] width 30 height 30
select select "9nX3VUmYpDqiuEBmQkWG1s"
drag, startPoint x: 314, startPoint y: 292, endPoint x: 565, endPoint y: 265, distance: 252.9
click at [565, 265] on div "Loading... Leasing Desk Loading... Hallway Loading... Entry Loading... Coworkin…" at bounding box center [374, 232] width 749 height 408
drag, startPoint x: 430, startPoint y: 303, endPoint x: 521, endPoint y: 352, distance: 103.2
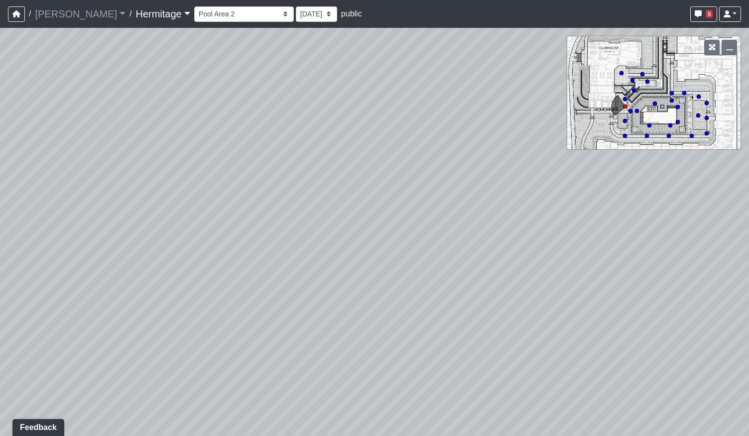
click at [521, 352] on div "Loading... Leasing Desk Loading... Hallway Loading... Entry Loading... Coworkin…" at bounding box center [374, 232] width 749 height 408
drag, startPoint x: 536, startPoint y: 282, endPoint x: 390, endPoint y: 234, distance: 153.2
click at [390, 234] on div "Loading... Leasing Desk Loading... Hallway Loading... Entry Loading... Coworkin…" at bounding box center [374, 232] width 749 height 408
drag, startPoint x: 509, startPoint y: 302, endPoint x: 454, endPoint y: 321, distance: 58.6
click at [454, 321] on div "Loading... Leasing Desk Loading... Hallway Loading... Entry Loading... Coworkin…" at bounding box center [374, 232] width 749 height 408
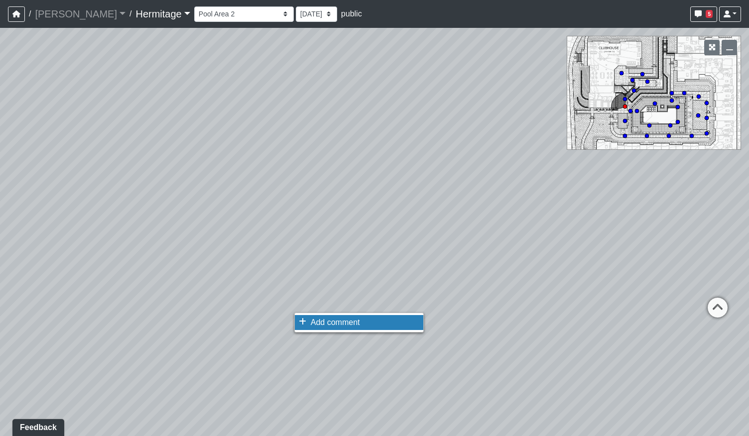
click at [358, 326] on span "Add comment" at bounding box center [335, 322] width 49 height 8
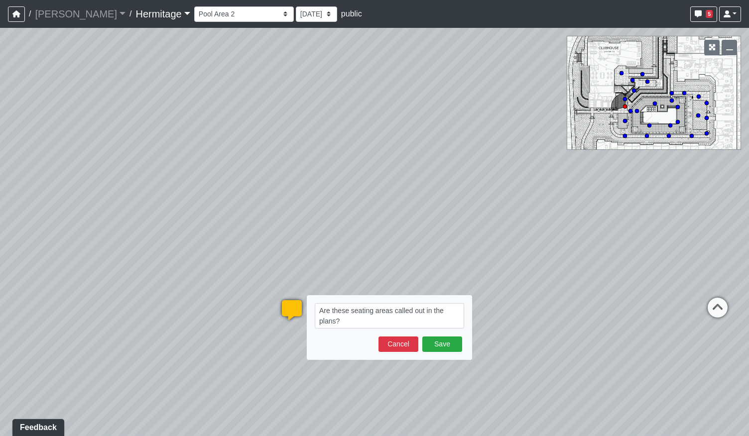
click at [349, 309] on textarea "Are these seating areas called out in the plans?" at bounding box center [389, 315] width 149 height 25
type textarea "Are these two seating areas called out in the plans?"
click at [438, 346] on button "Save" at bounding box center [442, 344] width 40 height 15
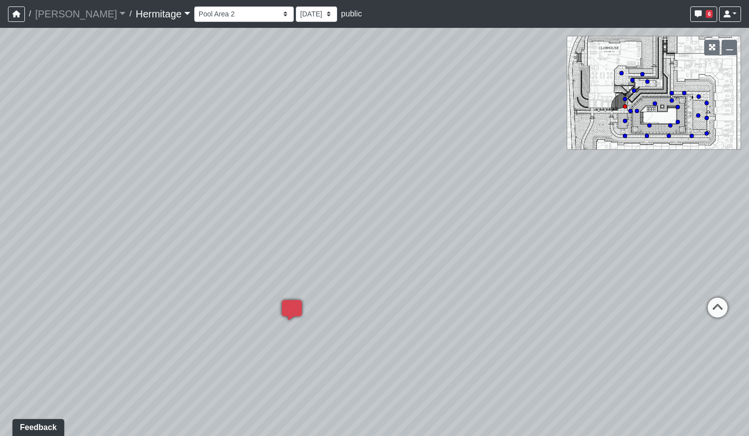
drag, startPoint x: 610, startPoint y: 236, endPoint x: 410, endPoint y: 304, distance: 210.7
click at [412, 304] on div "Loading... Leasing Desk Loading... Hallway Loading... Entry Loading... Coworkin…" at bounding box center [374, 232] width 749 height 408
click at [633, 79] on circle at bounding box center [633, 80] width 4 height 4
select select "wwP9tdRvEDHcxmVmK7vEnR"
drag, startPoint x: 367, startPoint y: 294, endPoint x: 525, endPoint y: 276, distance: 158.9
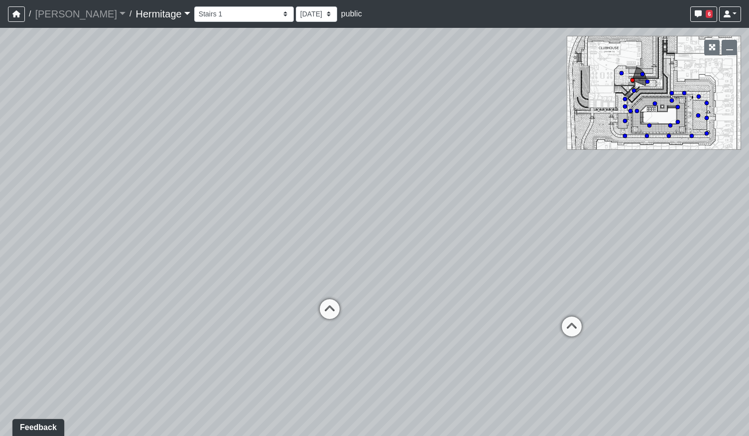
click at [524, 276] on div "Loading... Leasing Desk Loading... Hallway Loading... Entry Loading... Coworkin…" at bounding box center [374, 232] width 749 height 408
drag, startPoint x: 327, startPoint y: 280, endPoint x: 484, endPoint y: 274, distance: 156.5
click at [484, 274] on div "Loading... Leasing Desk Loading... Hallway Loading... Entry Loading... Coworkin…" at bounding box center [374, 232] width 749 height 408
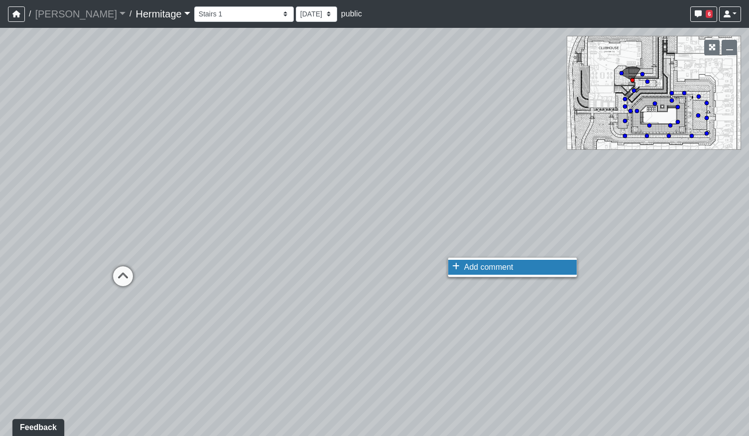
click at [465, 268] on span "Add comment" at bounding box center [488, 267] width 49 height 8
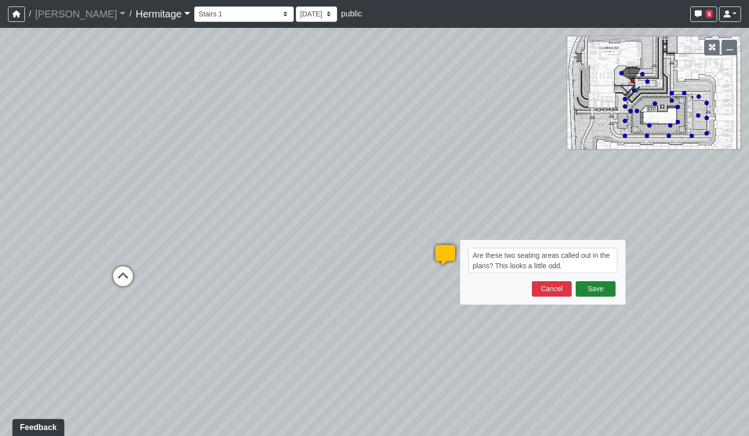
type textarea "Are these two seating areas called out in the plans? This looks a little odd."
click at [595, 292] on button "Save" at bounding box center [596, 288] width 40 height 15
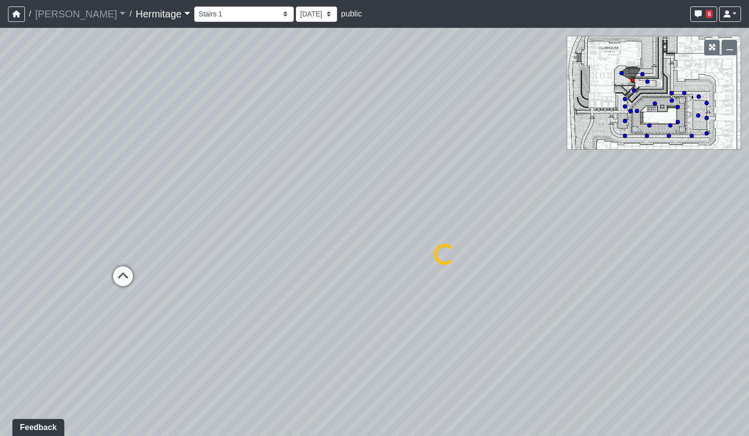
select select "wwP9tdRvEDHcxmVmK7vEnR"
drag, startPoint x: 307, startPoint y: 184, endPoint x: 539, endPoint y: 164, distance: 232.9
click at [540, 163] on div "Loading... Leasing Desk Loading... Hallway Loading... Entry Loading... Coworkin…" at bounding box center [374, 232] width 749 height 408
drag, startPoint x: 255, startPoint y: 232, endPoint x: 465, endPoint y: 194, distance: 213.6
click at [447, 198] on div "Loading... Leasing Desk Loading... Hallway Loading... Entry Loading... Coworkin…" at bounding box center [374, 232] width 749 height 408
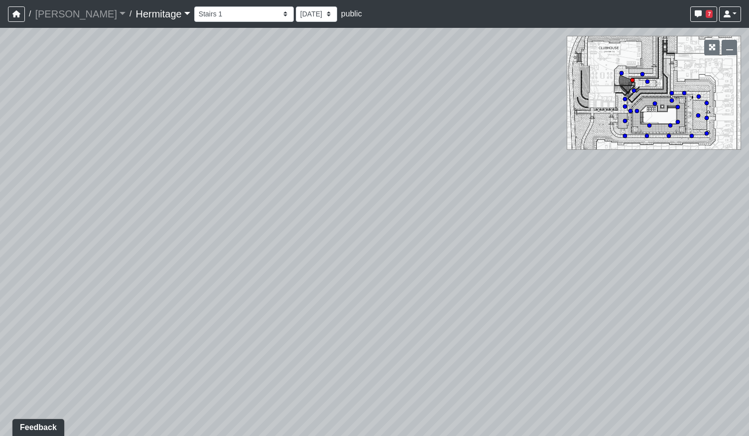
drag, startPoint x: 294, startPoint y: 250, endPoint x: 429, endPoint y: 253, distance: 135.5
click at [495, 251] on div "Loading... Leasing Desk Loading... Hallway Loading... Entry Loading... Coworkin…" at bounding box center [374, 232] width 749 height 408
drag, startPoint x: 320, startPoint y: 255, endPoint x: 452, endPoint y: 242, distance: 132.7
click at [451, 242] on div "Loading... Leasing Desk Loading... Hallway Loading... Entry Loading... Coworkin…" at bounding box center [374, 232] width 749 height 408
drag, startPoint x: 200, startPoint y: 201, endPoint x: 265, endPoint y: 243, distance: 77.4
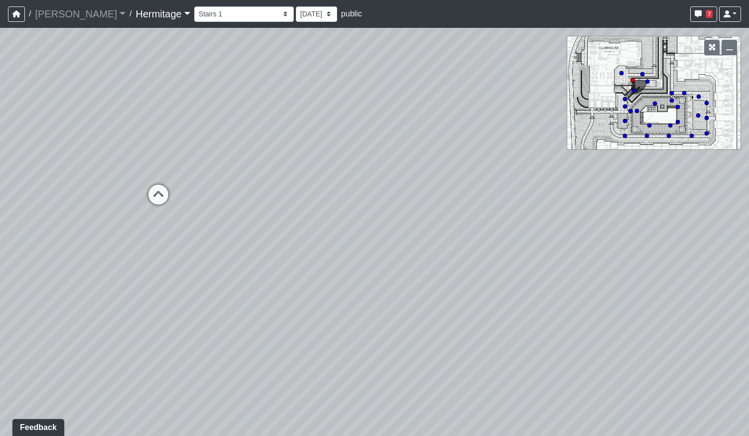
click at [265, 243] on div "Loading... Leasing Desk Loading... Hallway Loading... Entry Loading... Coworkin…" at bounding box center [374, 232] width 749 height 408
